Goal: Book appointment/travel/reservation

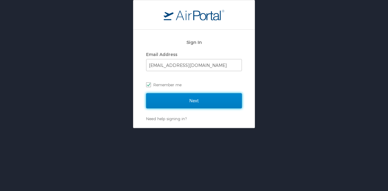
click at [194, 98] on input "Next" at bounding box center [194, 100] width 96 height 15
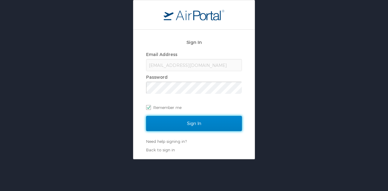
click at [199, 125] on input "Sign In" at bounding box center [194, 123] width 96 height 15
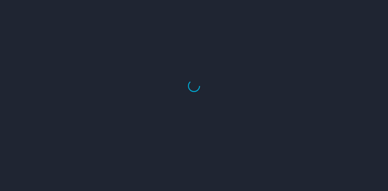
select select "US"
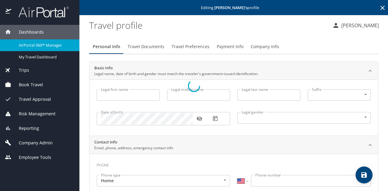
type input "Aliaha"
type input "Brianna"
type input "Daphnis"
type input "Female"
type input "Gerard"
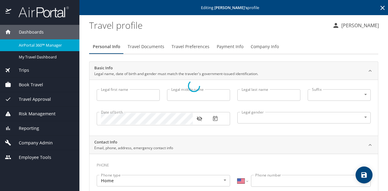
type input "Daphnis"
type input "(786) 486-2282"
select select "US"
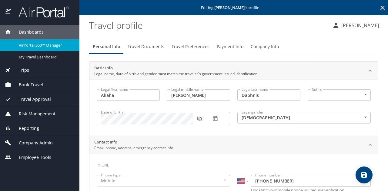
click at [36, 83] on span "Book Travel" at bounding box center [27, 85] width 32 height 7
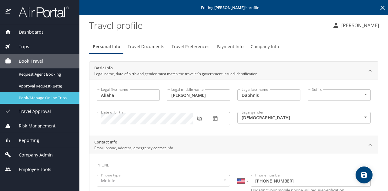
click at [53, 99] on span "Book/Manage Online Trips" at bounding box center [45, 98] width 53 height 6
